Goal: Information Seeking & Learning: Learn about a topic

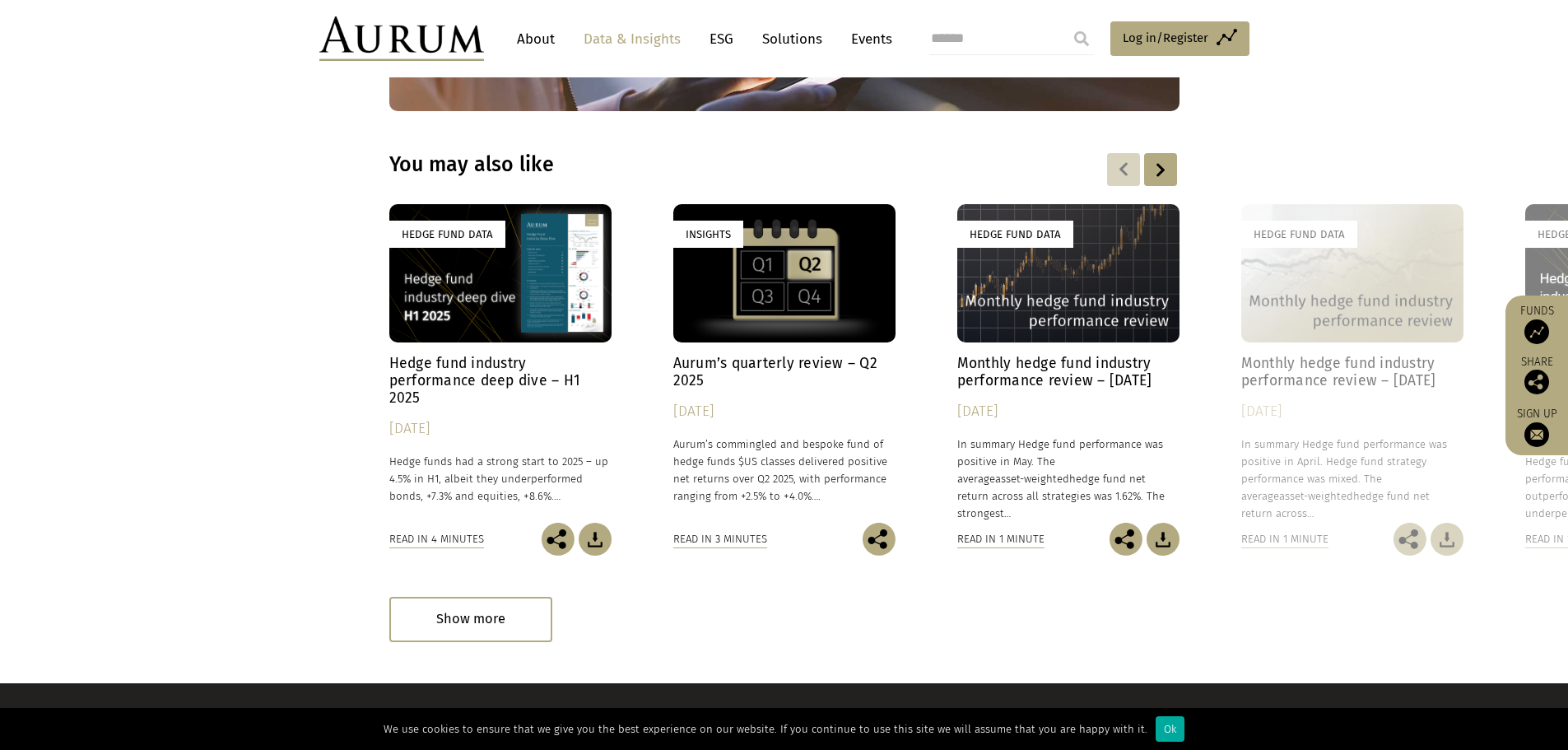
scroll to position [2257, 0]
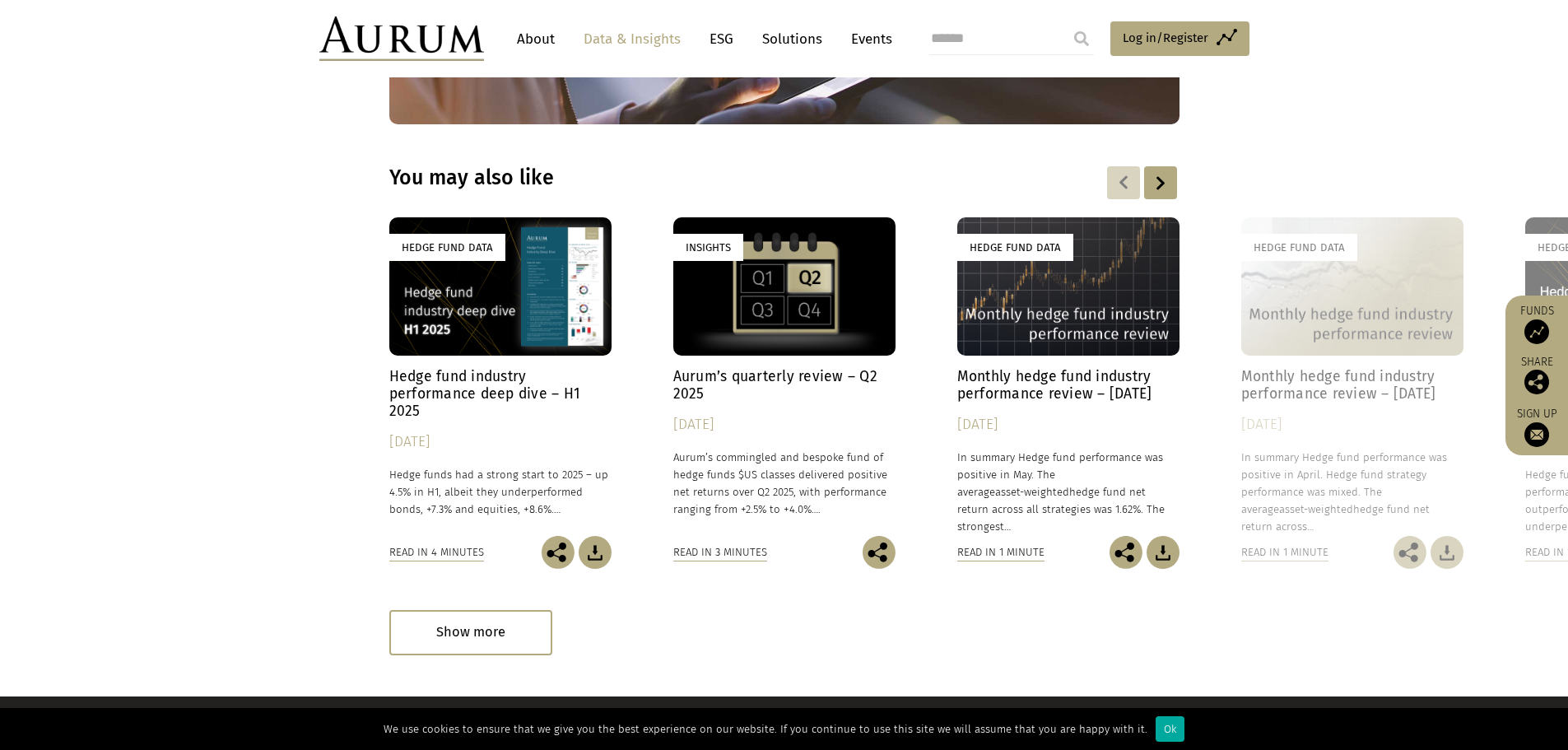
click at [739, 484] on p "Aurum’s commingled and bespoke fund of hedge funds $US classes delivered positi…" at bounding box center [784, 484] width 222 height 70
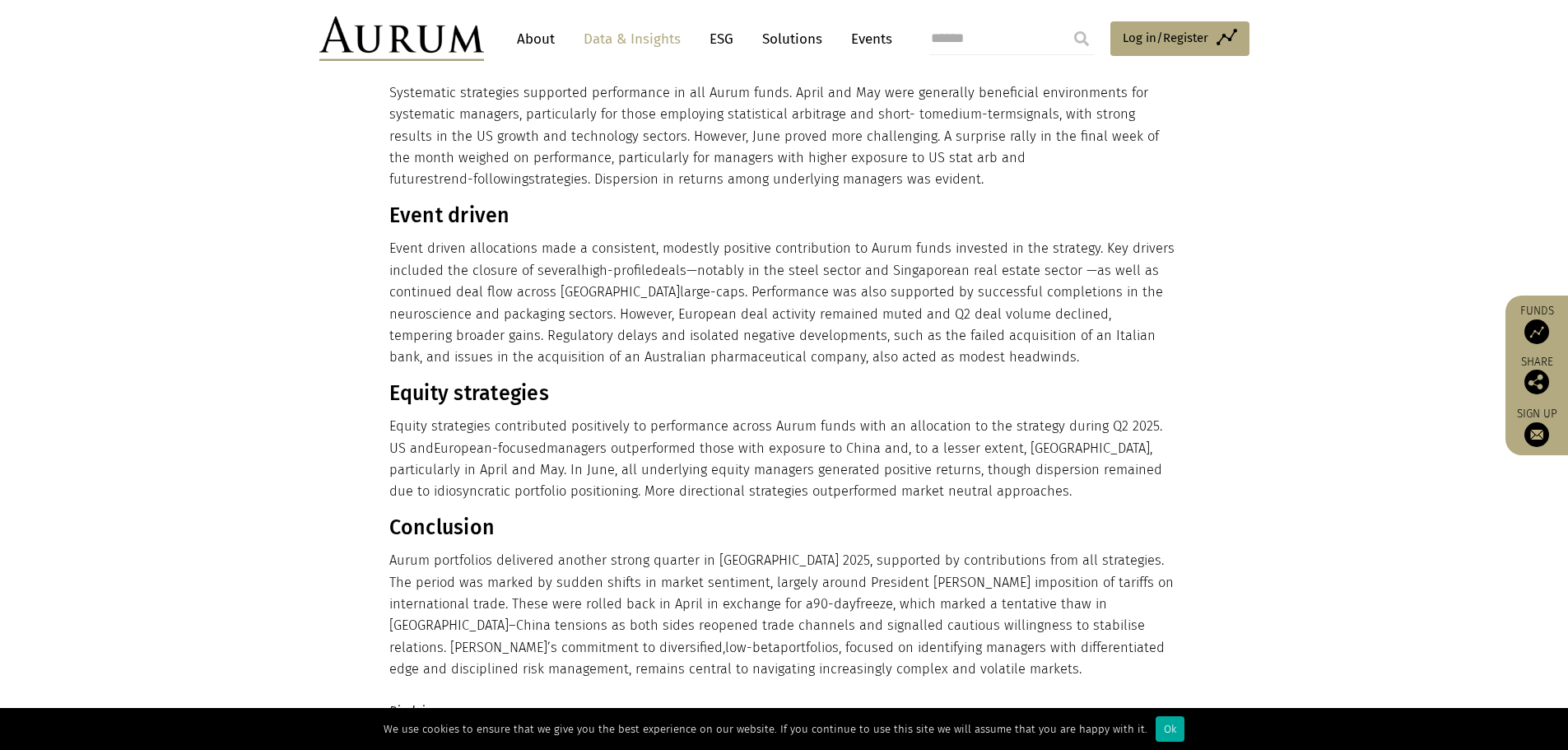
scroll to position [1400, 0]
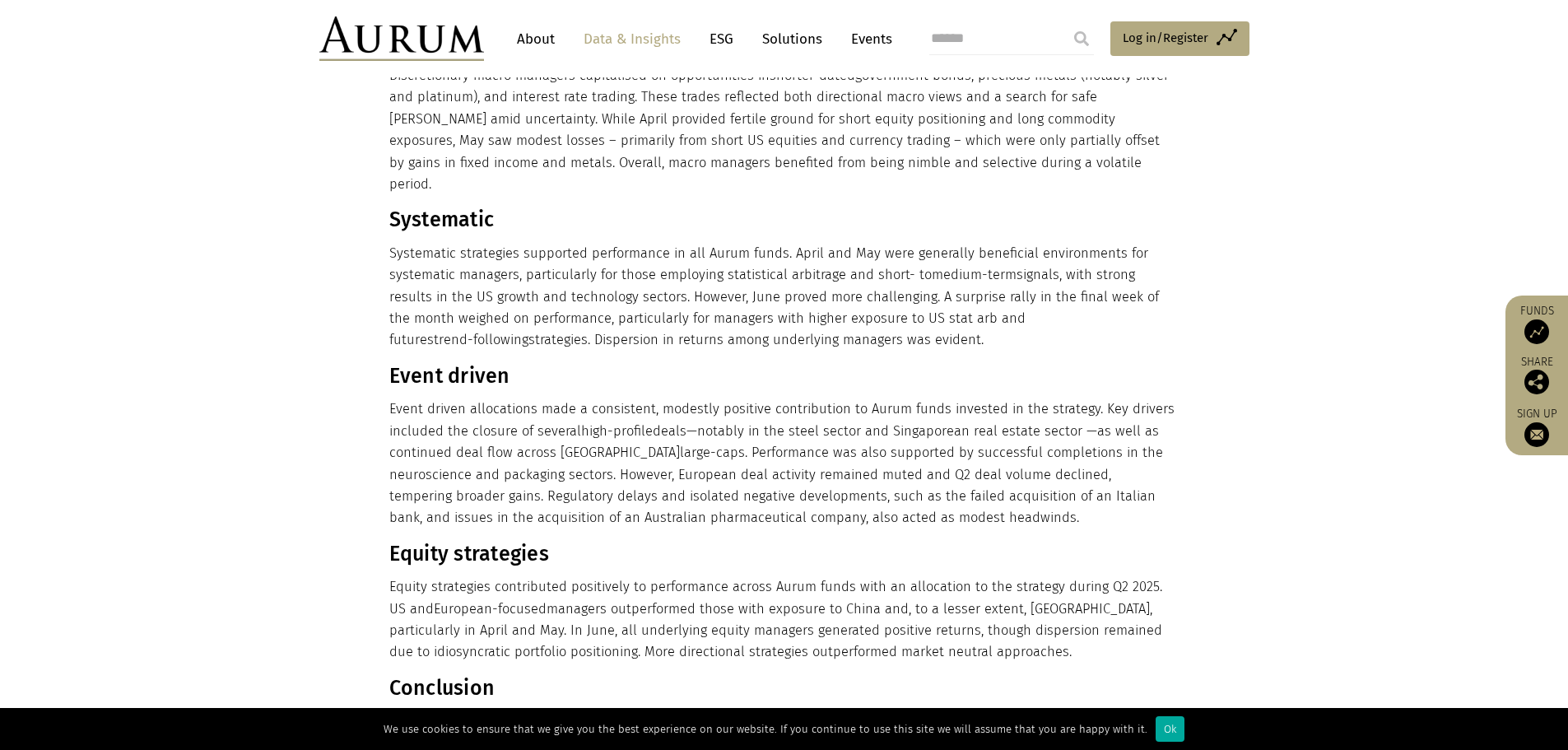
drag, startPoint x: 776, startPoint y: 481, endPoint x: 722, endPoint y: 506, distance: 59.5
click at [722, 506] on div "Multi-strategy Allocations to multi-strategy funds rebounded from a disappointi…" at bounding box center [783, 335] width 786 height 1011
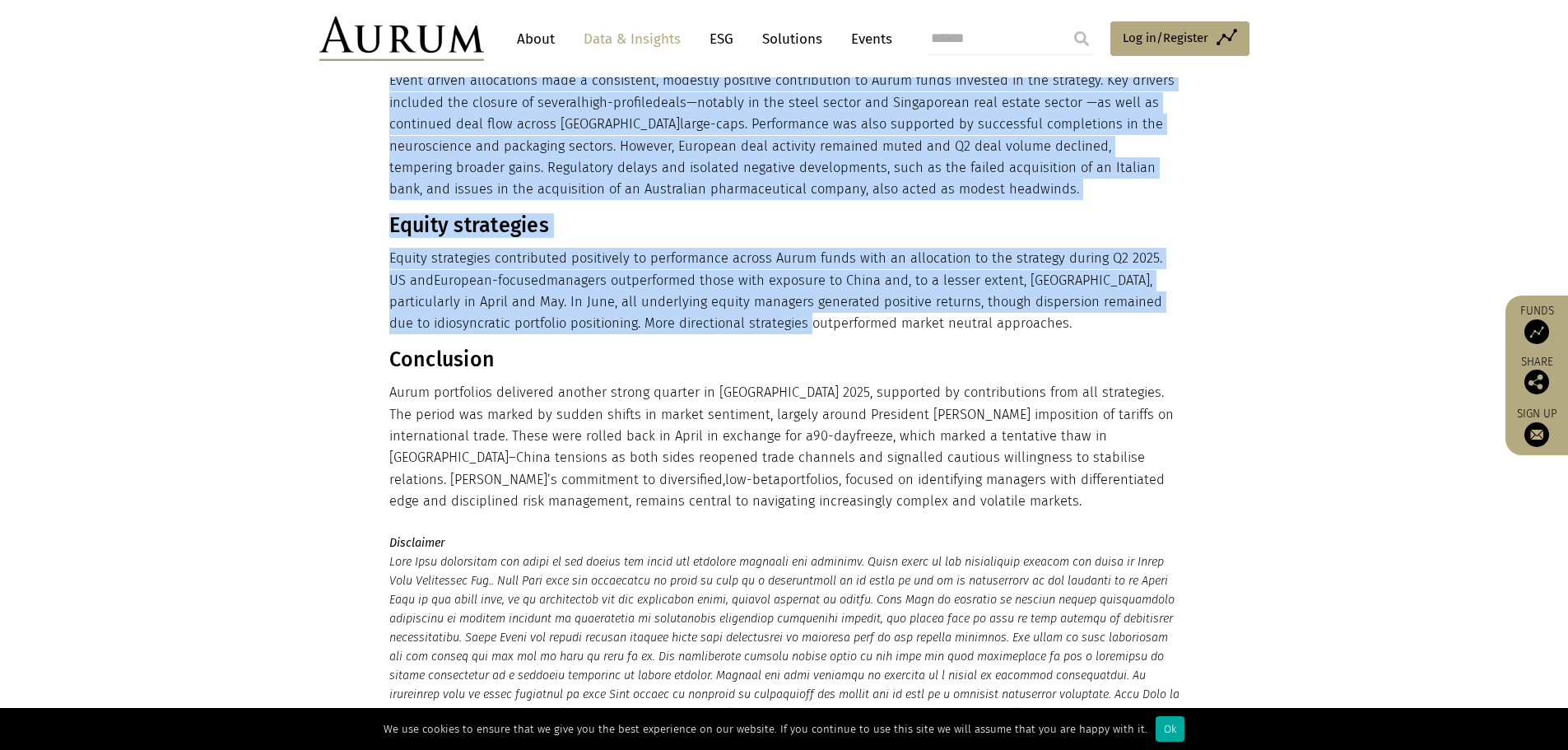
drag, startPoint x: 388, startPoint y: 195, endPoint x: 757, endPoint y: 479, distance: 465.6
click at [757, 479] on main "Insight Aurum’s quarterly review – Q2 2025 [PERSON_NAME] | Head of Marketing an…" at bounding box center [784, 198] width 1568 height 2982
copy main "Lorem’i dolorsitam con adipisc elit se doeiu tempo $IN utlabor etdolorem aliqua…"
